Goal: Information Seeking & Learning: Learn about a topic

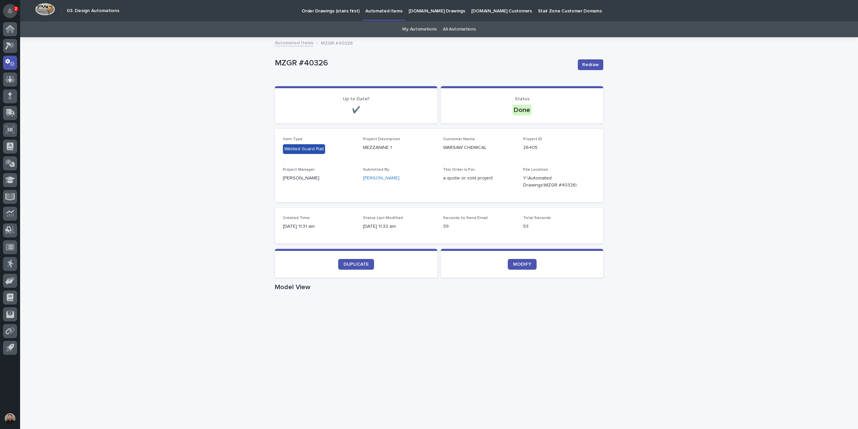
click at [12, 7] on button "Notifications" at bounding box center [10, 11] width 14 height 14
click at [176, 69] on div "Loading... Saving… Loading... Saving… MZGR #40326 Redraw MZGR #40326 Redraw Sor…" at bounding box center [439, 388] width 838 height 700
click at [4, 31] on div at bounding box center [10, 29] width 14 height 14
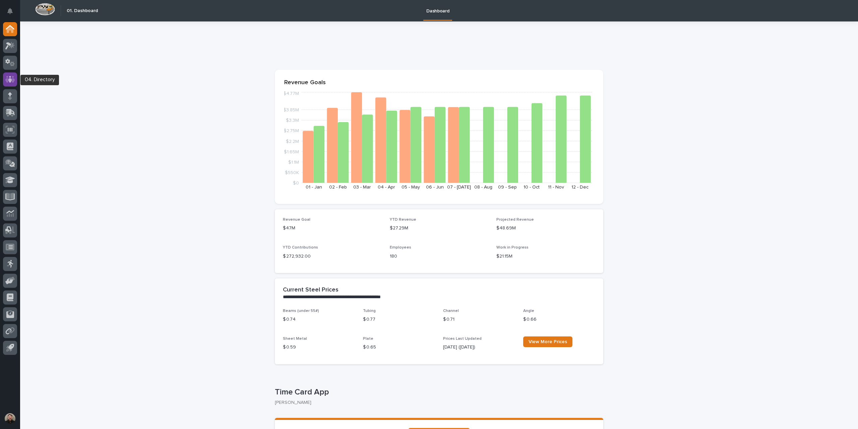
click at [15, 75] on icon at bounding box center [10, 79] width 10 height 8
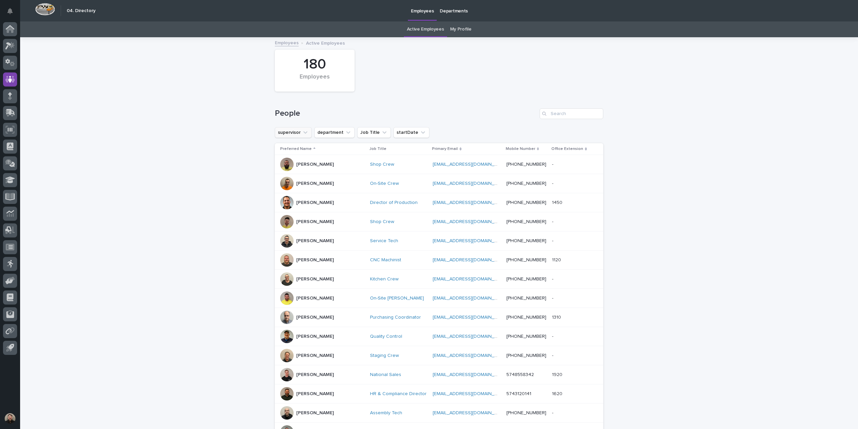
click at [303, 133] on icon "supervisor" at bounding box center [305, 132] width 4 height 2
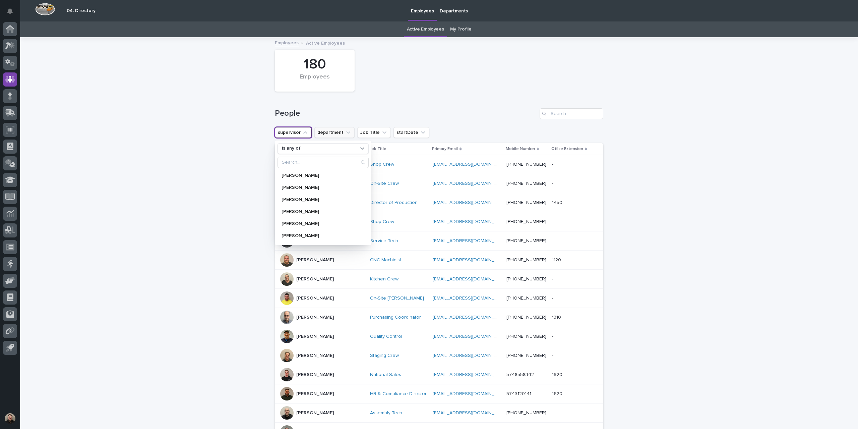
click at [337, 133] on button "department" at bounding box center [334, 132] width 40 height 11
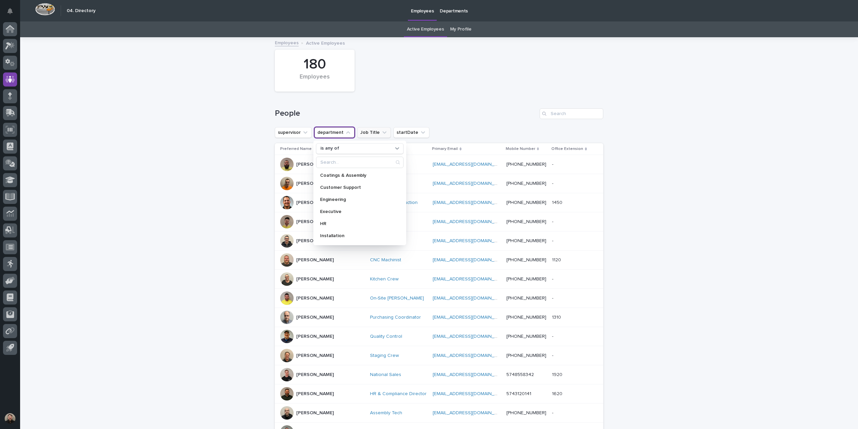
click at [369, 132] on button "Job Title" at bounding box center [374, 132] width 34 height 11
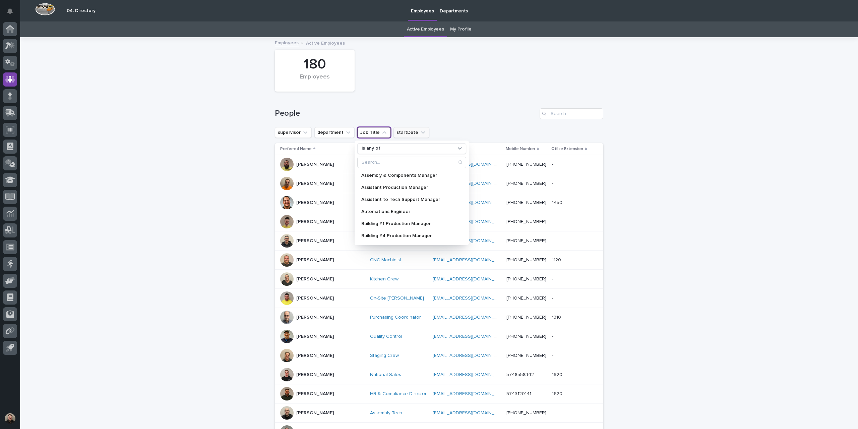
click at [420, 132] on icon "startDate" at bounding box center [423, 132] width 7 height 7
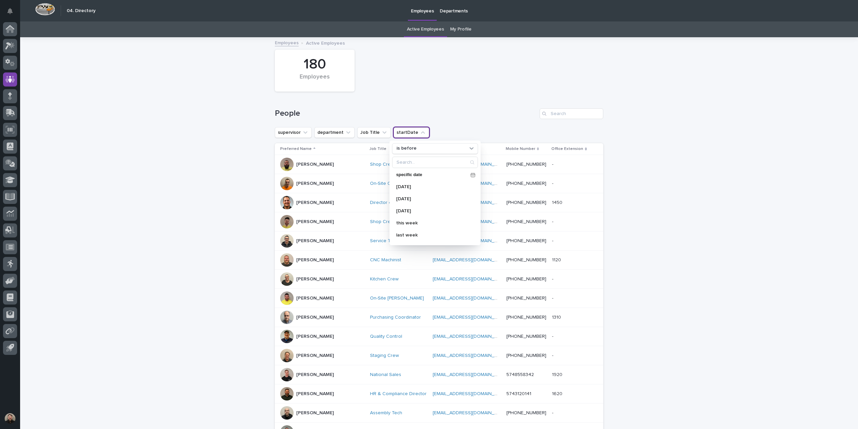
click at [470, 120] on div "People" at bounding box center [439, 111] width 328 height 32
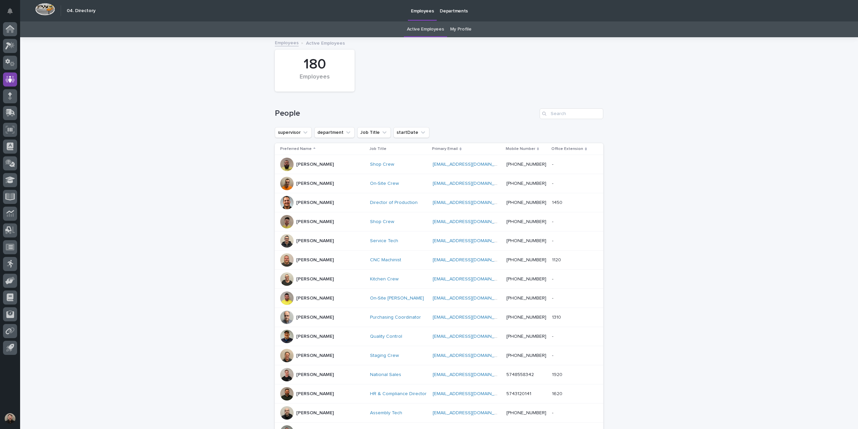
click at [297, 167] on p "[PERSON_NAME]" at bounding box center [315, 165] width 38 height 6
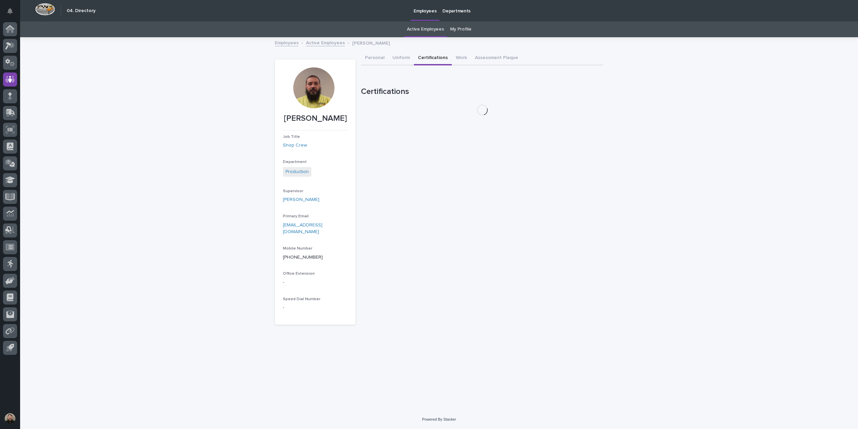
click at [432, 59] on button "Certifications" at bounding box center [433, 58] width 38 height 14
click at [471, 56] on button "Assessment Plaque" at bounding box center [496, 58] width 51 height 14
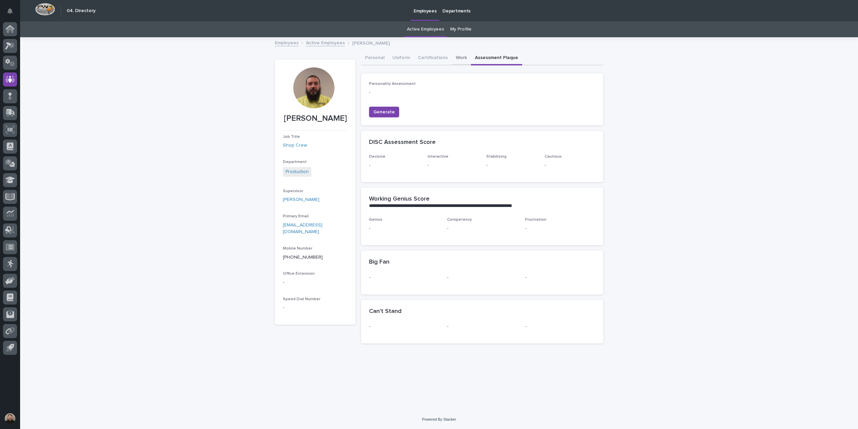
click at [460, 57] on button "Work" at bounding box center [461, 58] width 19 height 14
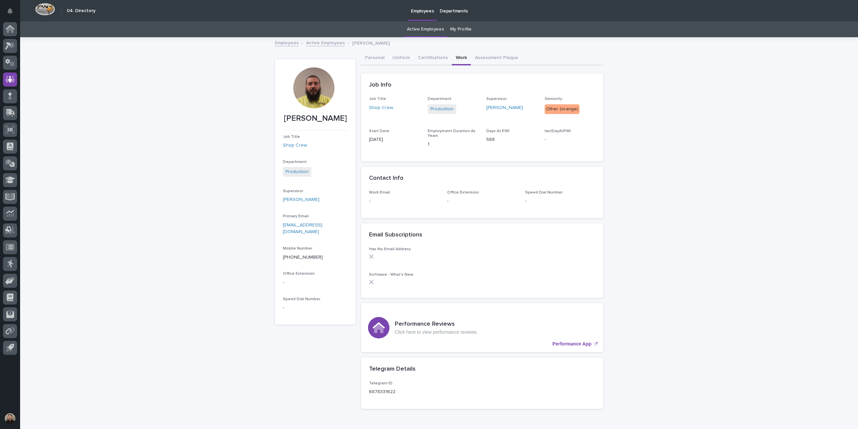
click at [278, 40] on link "Employees" at bounding box center [287, 43] width 24 height 8
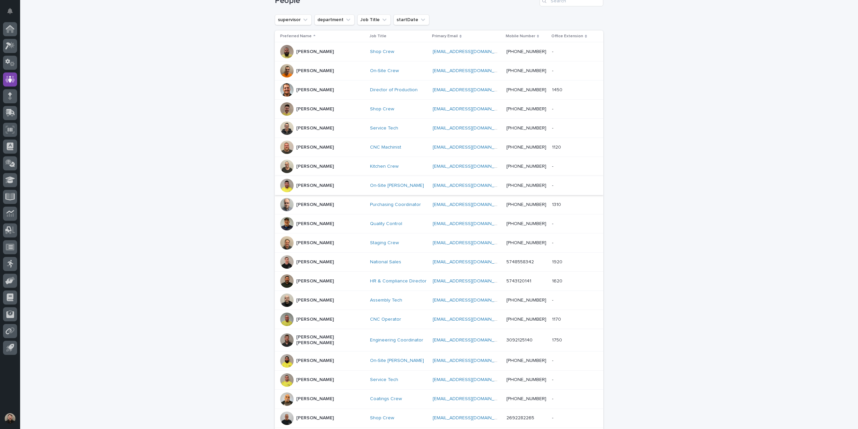
scroll to position [184, 0]
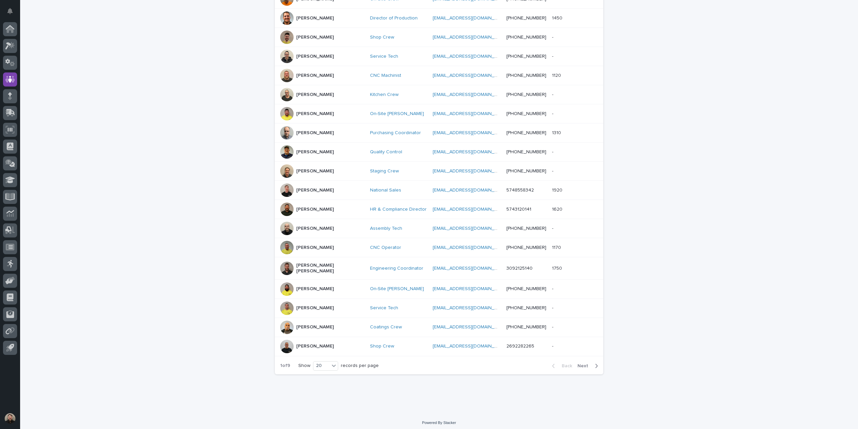
click at [318, 260] on div "[PERSON_NAME] [PERSON_NAME]" at bounding box center [322, 268] width 84 height 17
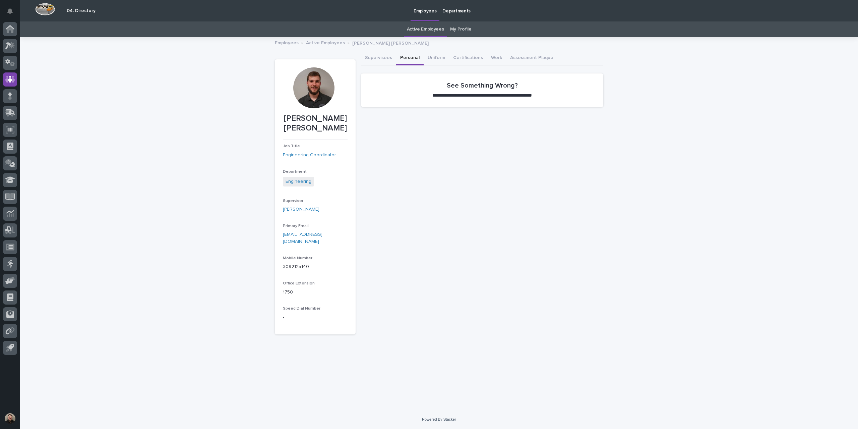
click at [404, 56] on button "Personal" at bounding box center [409, 58] width 27 height 14
click at [497, 58] on button "Work" at bounding box center [496, 58] width 19 height 14
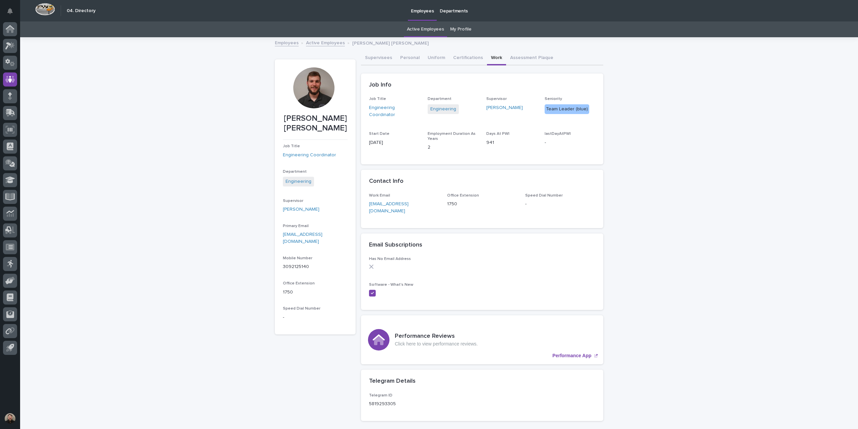
click at [458, 28] on link "My Profile" at bounding box center [460, 29] width 21 height 16
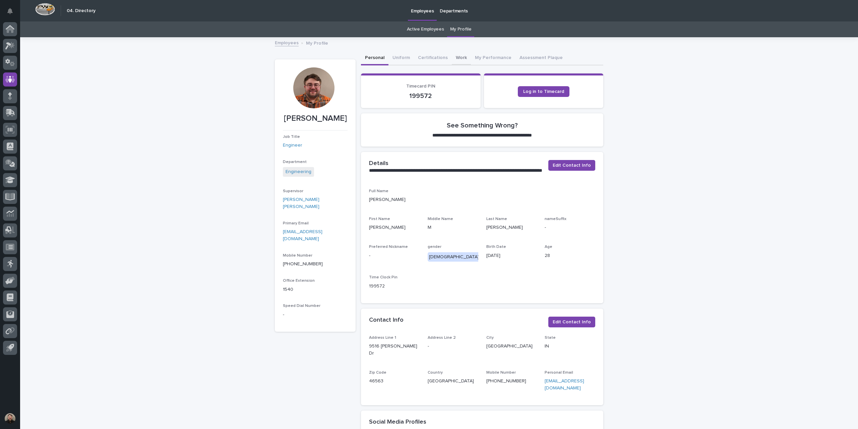
click at [460, 57] on button "Work" at bounding box center [461, 58] width 19 height 14
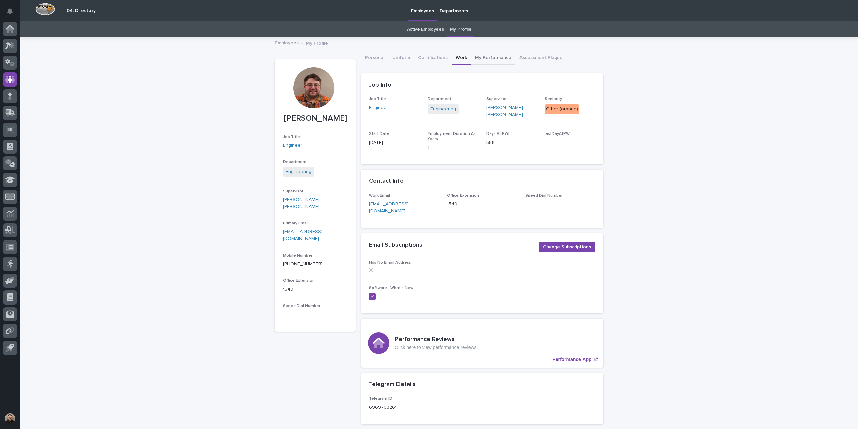
click at [482, 57] on button "My Performance" at bounding box center [493, 58] width 45 height 14
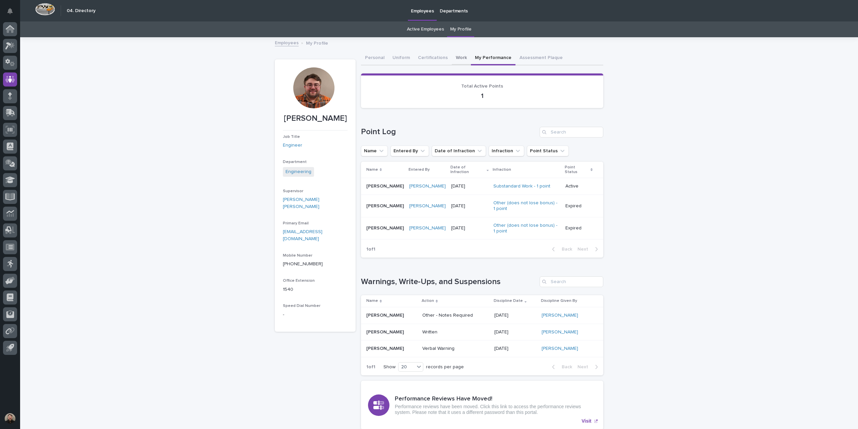
click at [461, 57] on button "Work" at bounding box center [461, 58] width 19 height 14
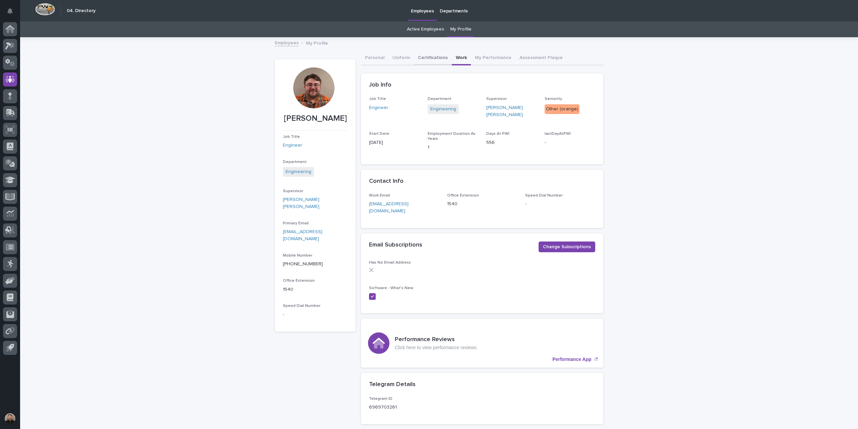
click at [430, 58] on button "Certifications" at bounding box center [433, 58] width 38 height 14
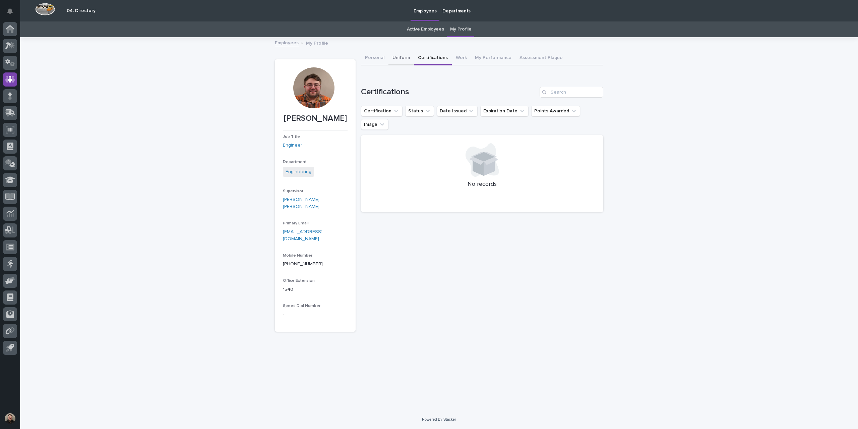
click at [398, 60] on button "Uniform" at bounding box center [400, 58] width 25 height 14
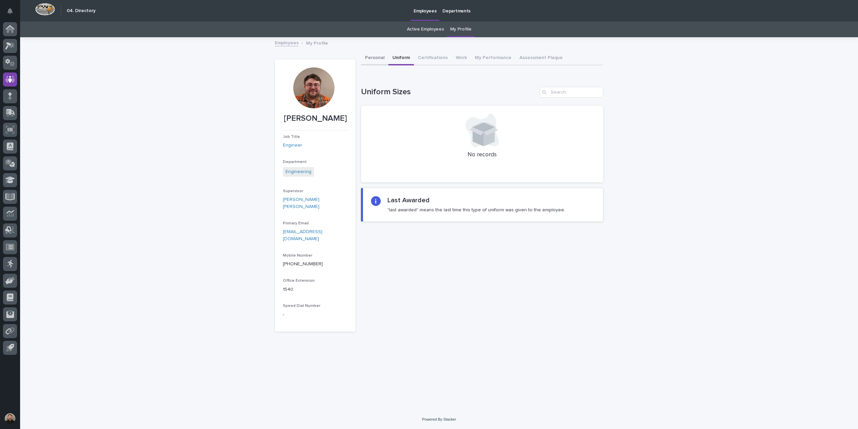
click at [376, 62] on button "Personal" at bounding box center [374, 58] width 27 height 14
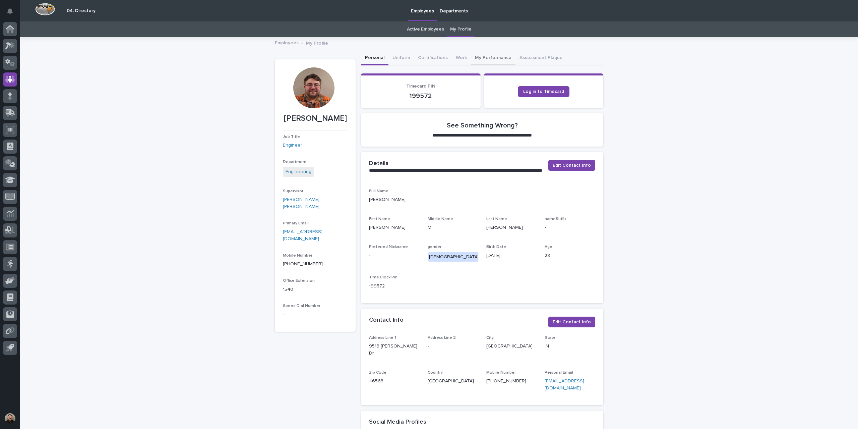
click at [495, 60] on button "My Performance" at bounding box center [493, 58] width 45 height 14
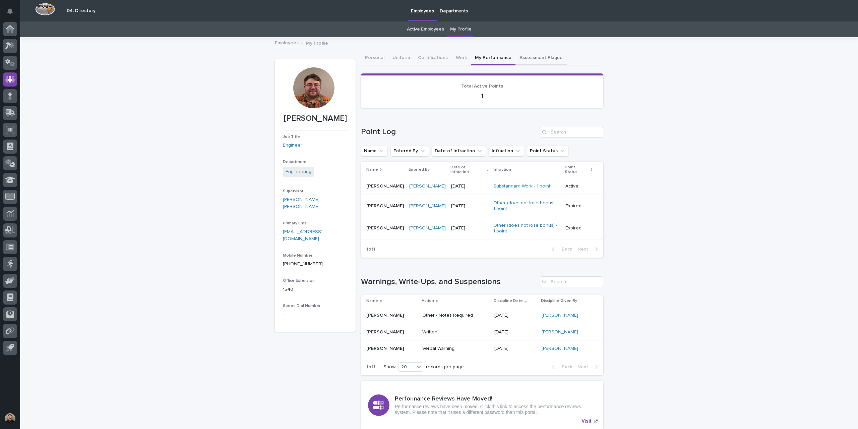
click at [534, 57] on button "Assessment Plaque" at bounding box center [540, 58] width 51 height 14
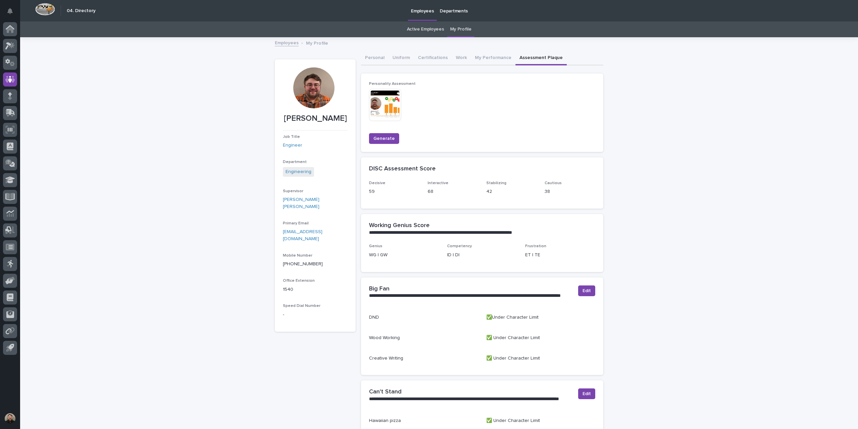
click at [312, 91] on div at bounding box center [313, 87] width 41 height 41
drag, startPoint x: 312, startPoint y: 91, endPoint x: 224, endPoint y: 112, distance: 91.0
click at [224, 112] on div "**********" at bounding box center [439, 277] width 838 height 479
click at [8, 27] on icon at bounding box center [10, 27] width 9 height 4
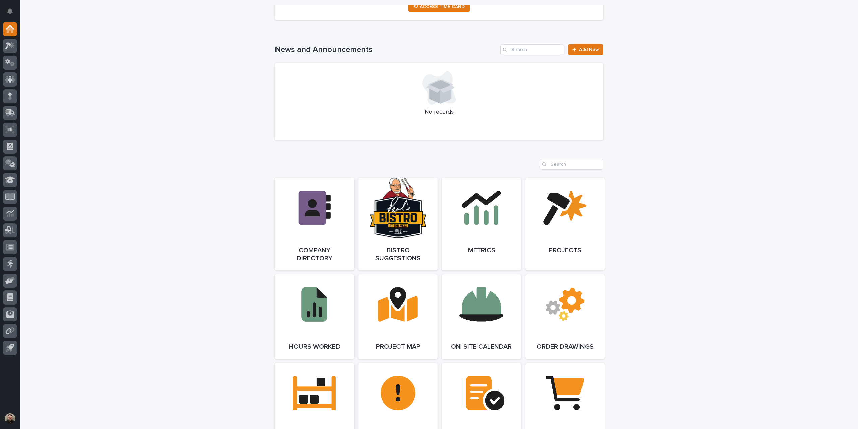
scroll to position [436, 0]
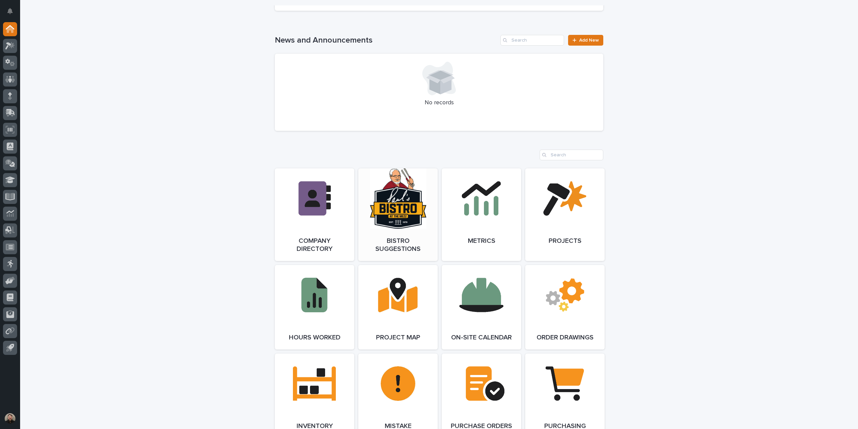
click at [395, 206] on link "Open Link" at bounding box center [397, 214] width 79 height 92
